Goal: Check status: Check status

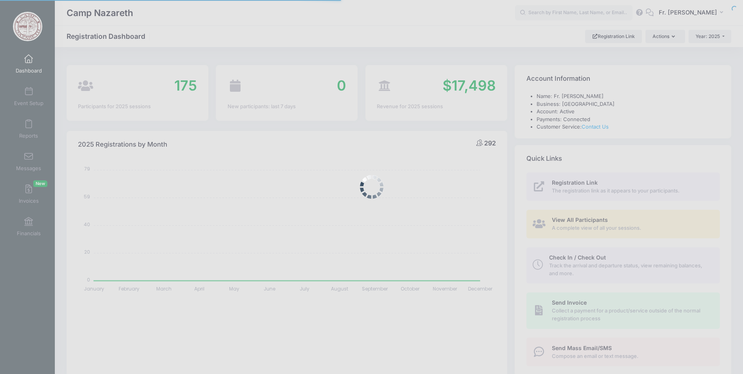
select select
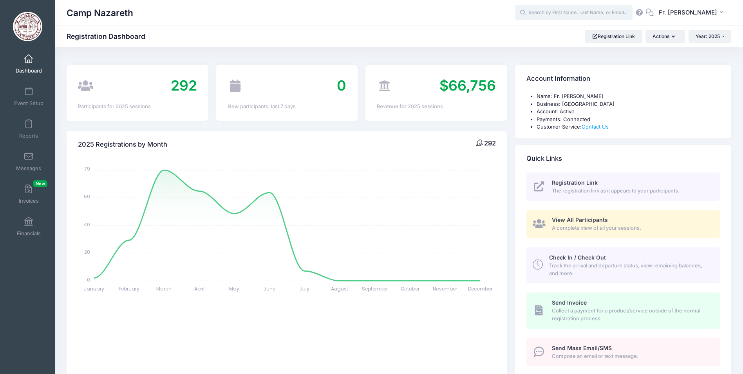
click at [541, 13] on input "text" at bounding box center [574, 13] width 118 height 16
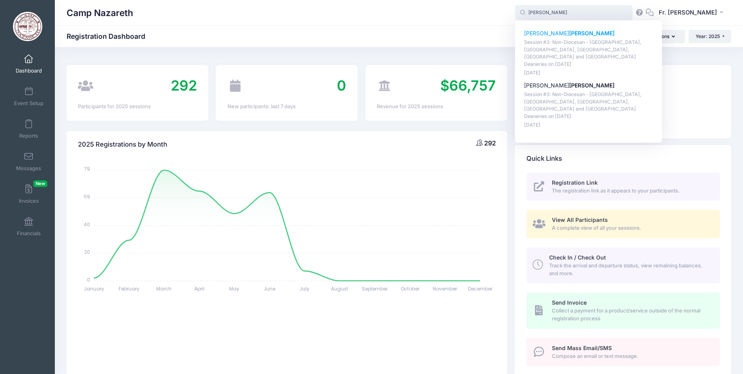
click at [539, 36] on p "[PERSON_NAME]" at bounding box center [588, 33] width 129 height 8
type input "[PERSON_NAME] (Session #3: Non-Diocesan - [GEOGRAPHIC_DATA], [GEOGRAPHIC_DATA],…"
